Goal: Find specific page/section: Find specific page/section

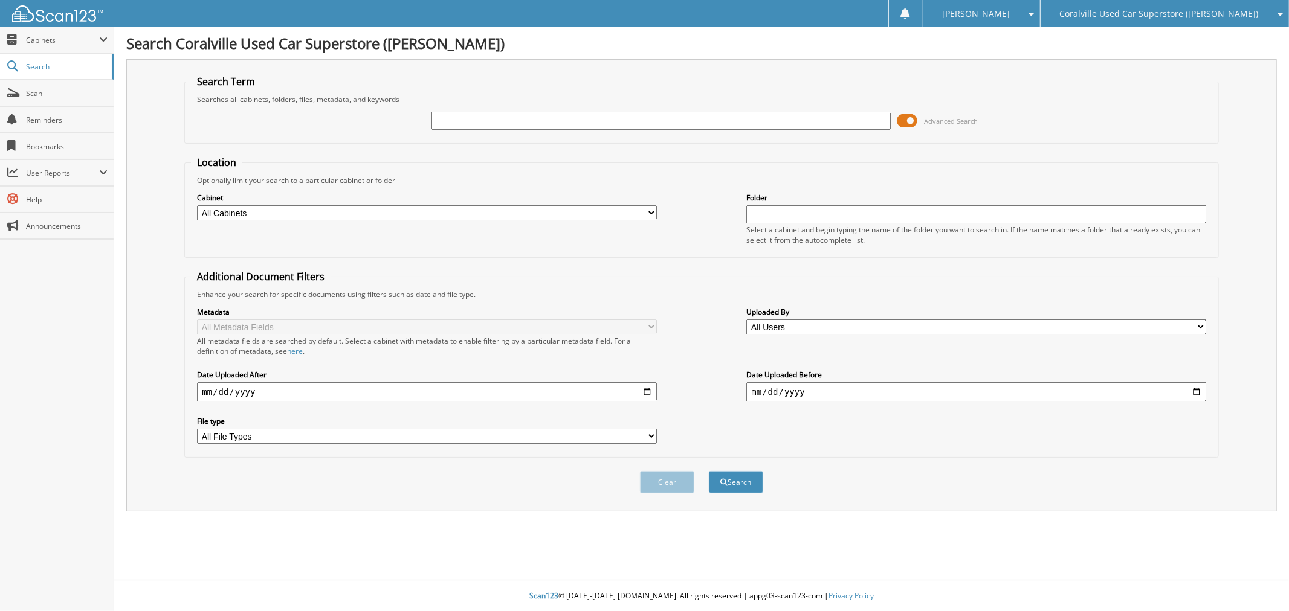
click at [911, 115] on span at bounding box center [907, 121] width 21 height 18
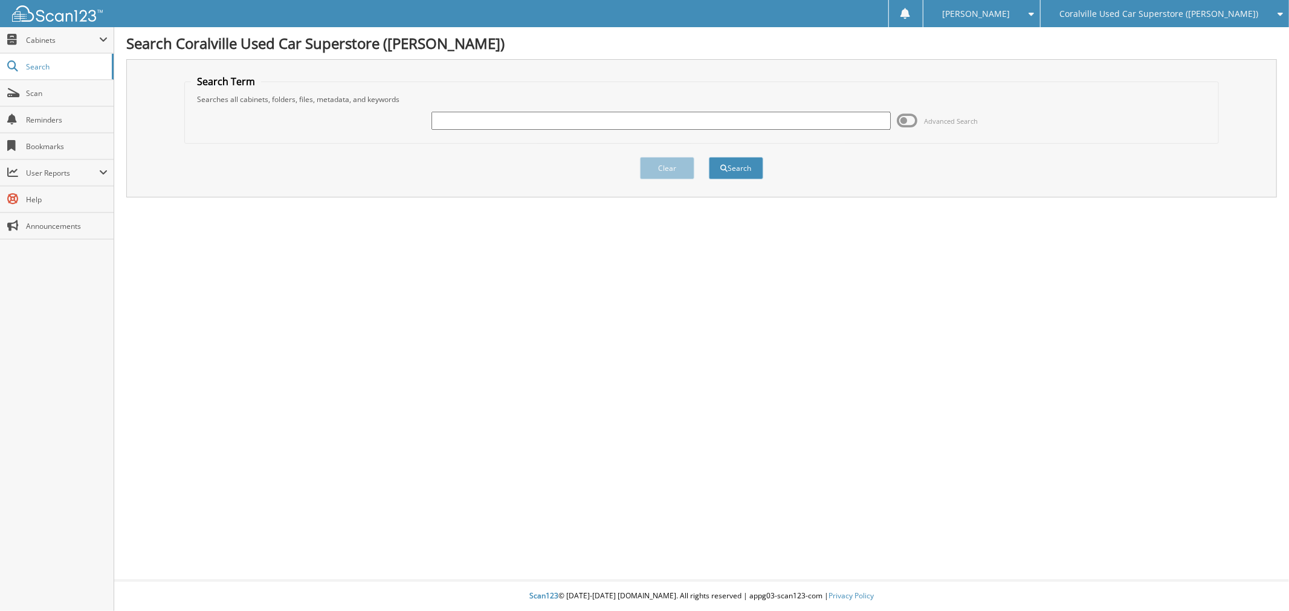
click at [798, 124] on input "text" at bounding box center [660, 121] width 459 height 18
paste input "1FADP3E26GL375477"
drag, startPoint x: 483, startPoint y: 117, endPoint x: 358, endPoint y: 123, distance: 125.8
click at [358, 123] on div "1FADP3E26GL375477 Advanced Search" at bounding box center [701, 121] width 1021 height 33
type input "GL375477"
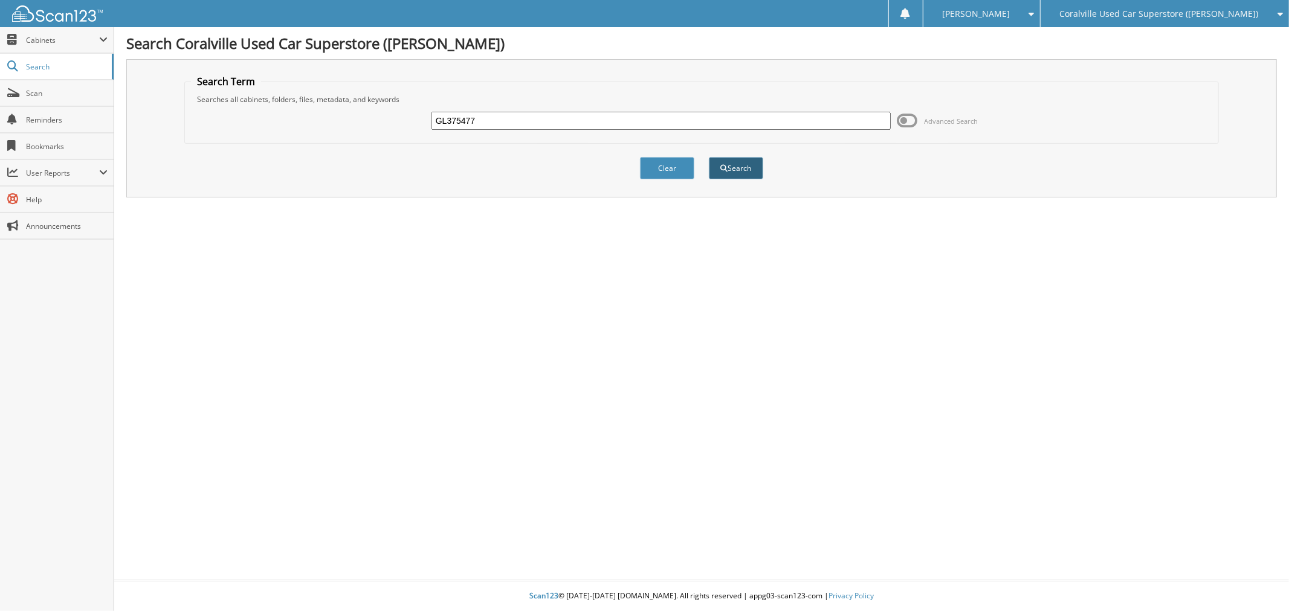
click at [715, 166] on button "Search" at bounding box center [736, 168] width 54 height 22
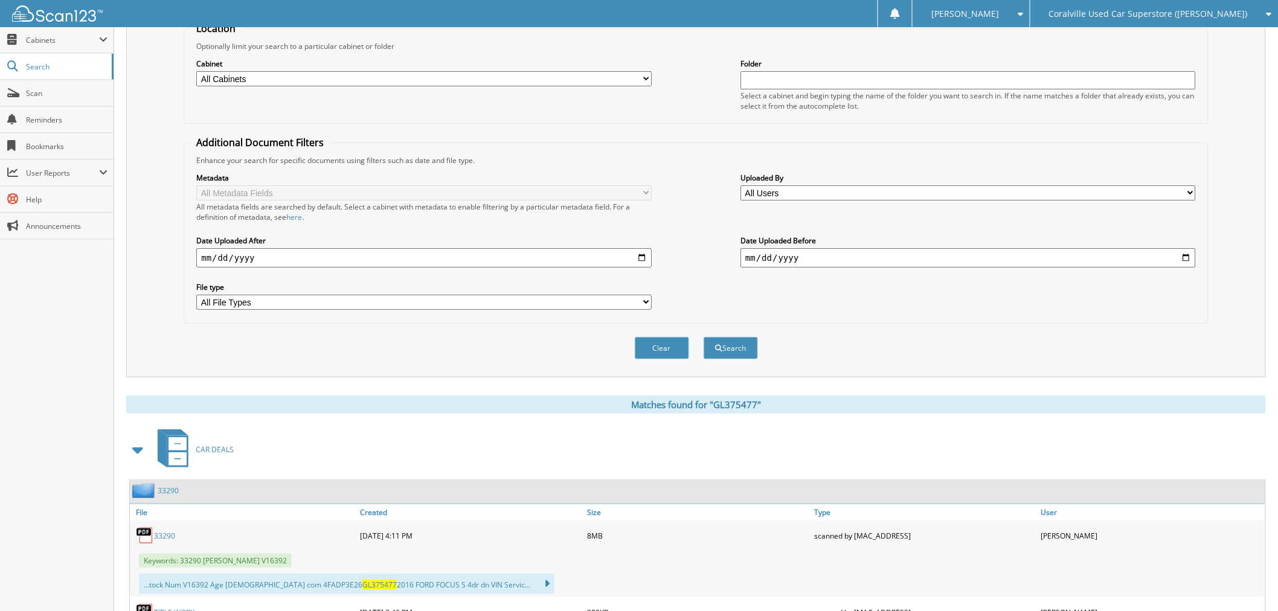
scroll to position [67, 0]
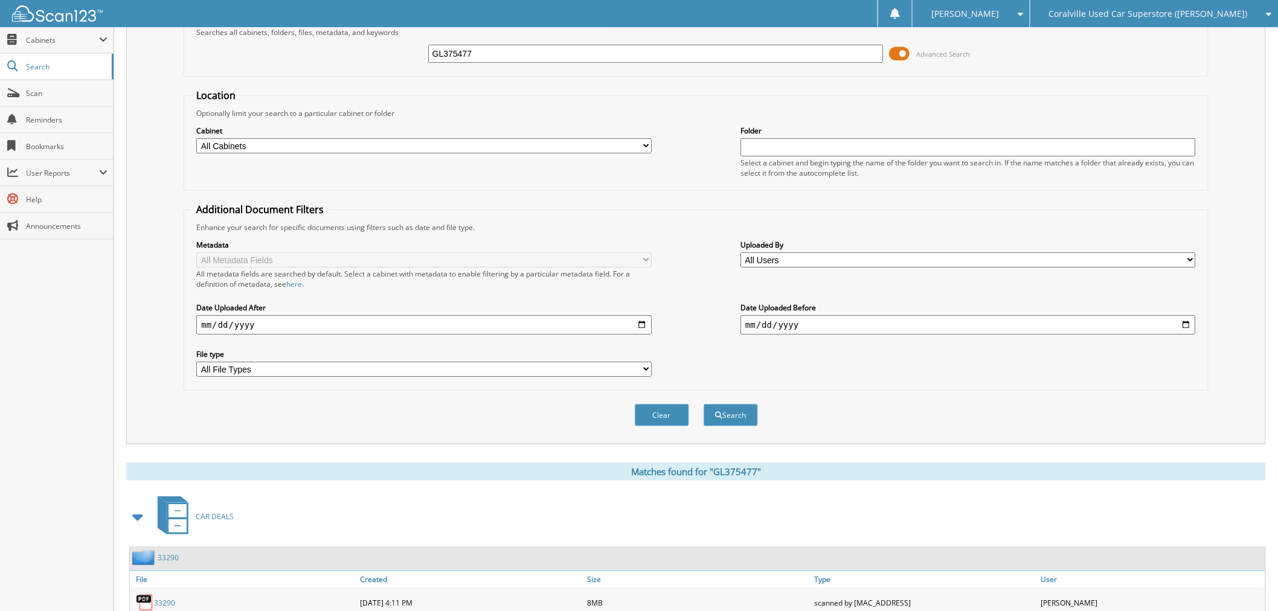
click at [908, 53] on span at bounding box center [899, 54] width 21 height 18
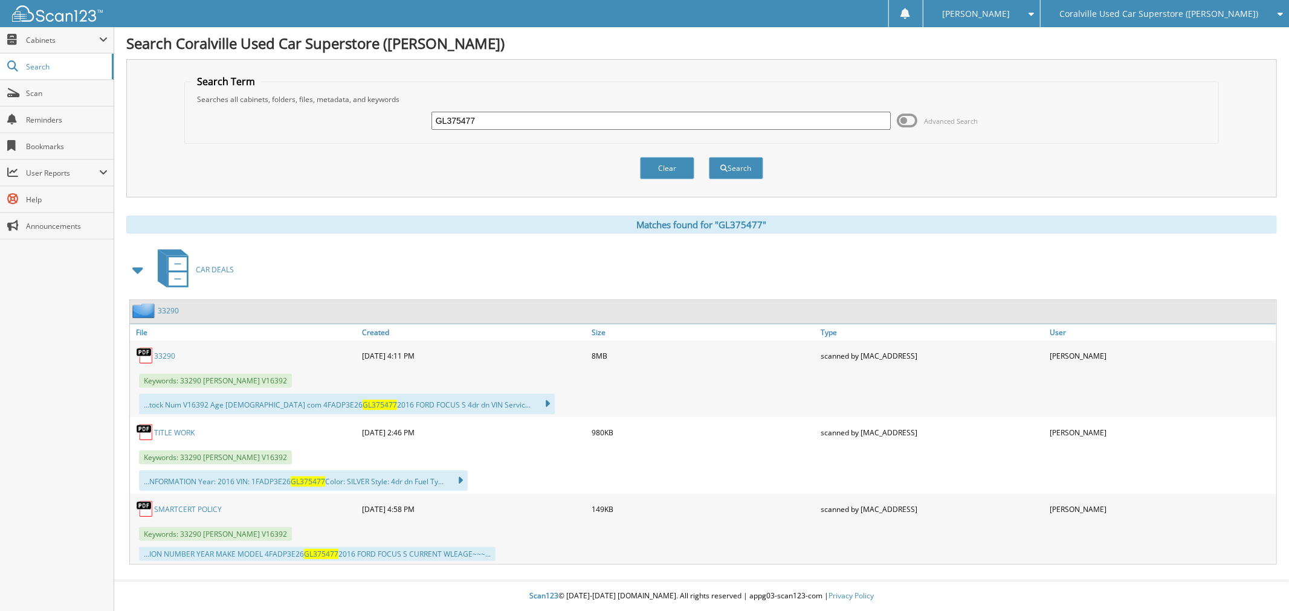
click at [166, 351] on link "33290" at bounding box center [164, 356] width 21 height 10
click at [68, 44] on span "Cabinets" at bounding box center [62, 40] width 73 height 10
click at [68, 65] on span "This Company" at bounding box center [63, 66] width 89 height 11
